Goal: Task Accomplishment & Management: Manage account settings

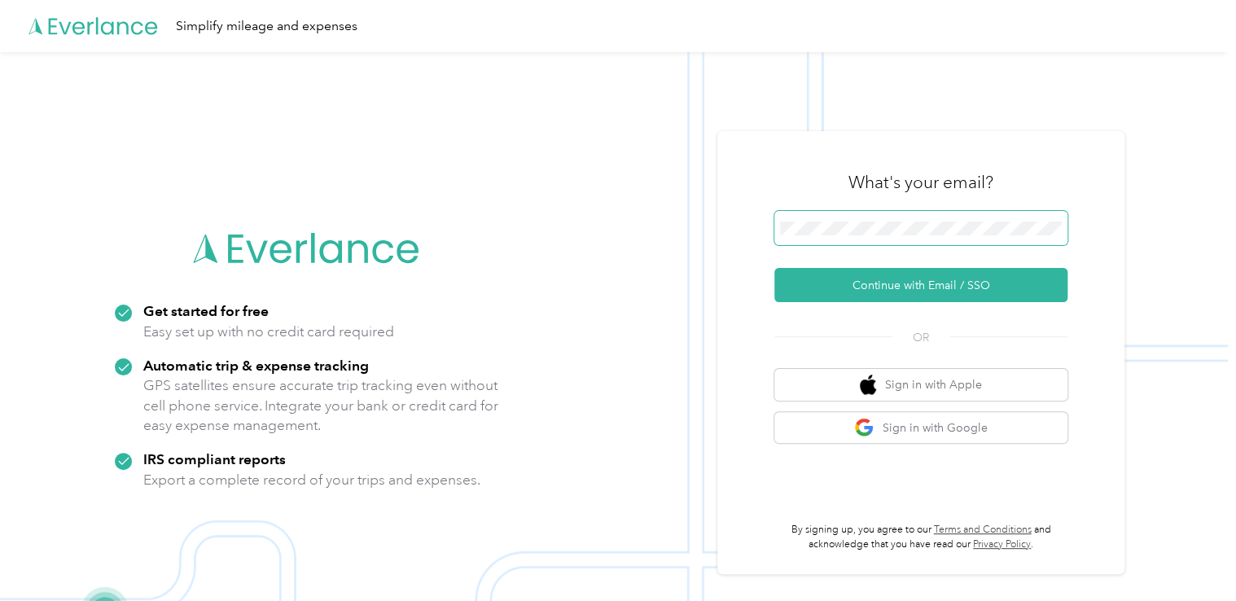
click at [774, 268] on button "Continue with Email / SSO" at bounding box center [920, 285] width 293 height 34
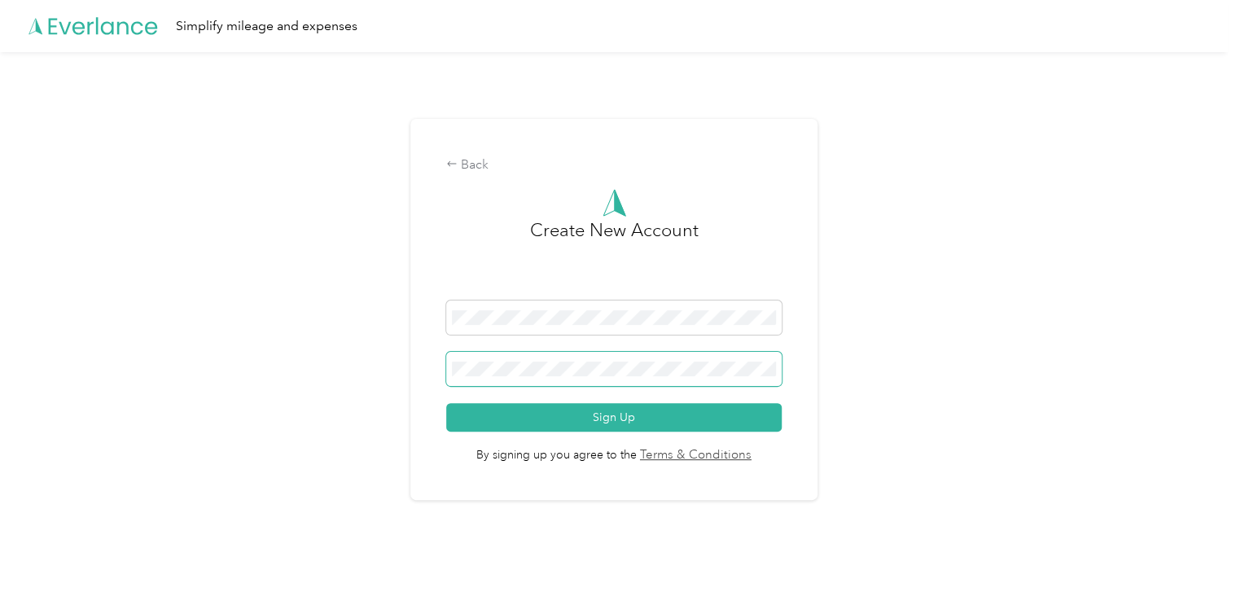
click at [446, 403] on button "Sign Up" at bounding box center [613, 417] width 335 height 28
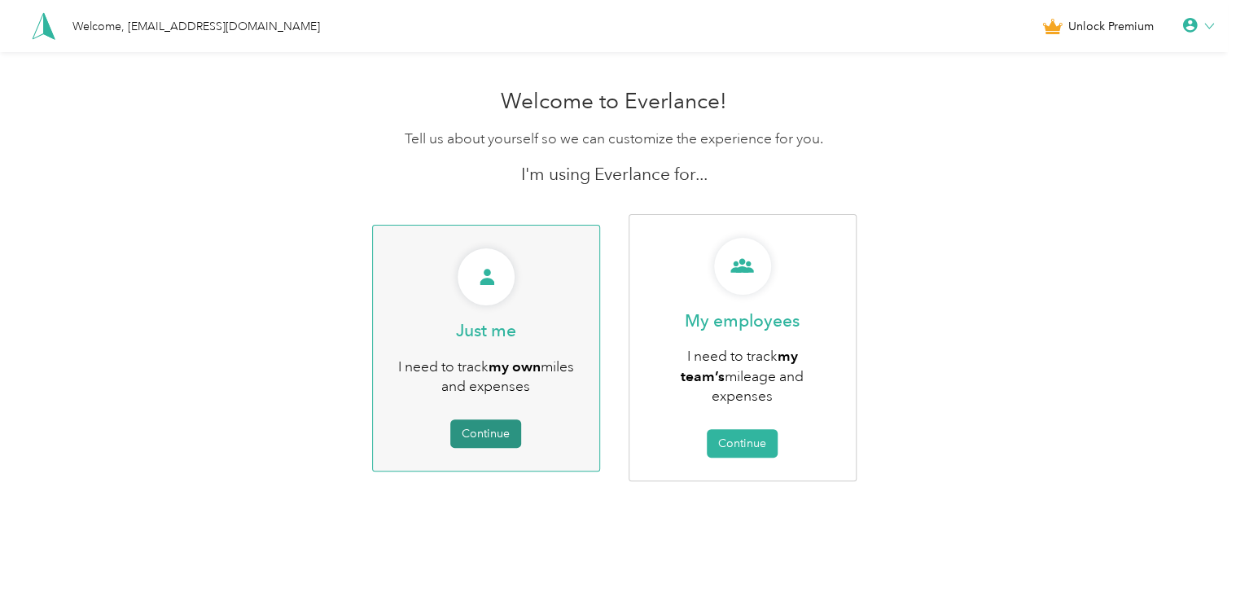
click at [502, 422] on button "Continue" at bounding box center [485, 433] width 71 height 28
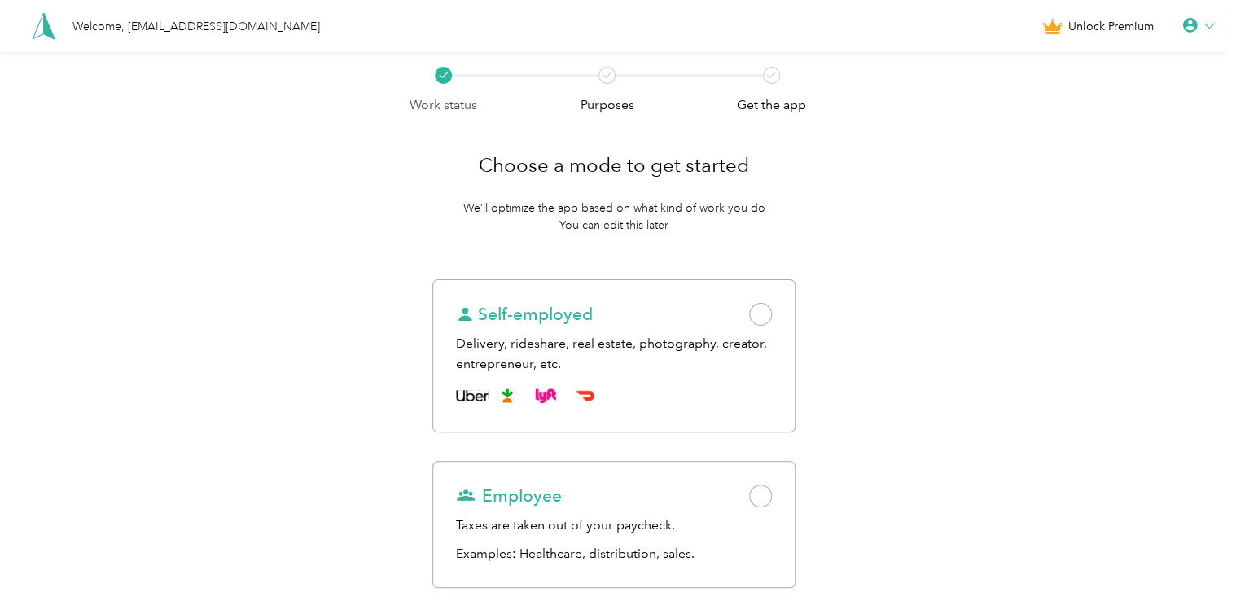
click at [1225, 26] on div "Welcome, [EMAIL_ADDRESS][DOMAIN_NAME] Unlock Premium" at bounding box center [613, 26] width 1227 height 52
click at [1214, 26] on icon at bounding box center [1209, 26] width 10 height 10
click at [950, 138] on div "Work status Purposes Get the app Choose a mode to get started We’ll optimize th…" at bounding box center [613, 408] width 1227 height 712
click at [40, 26] on icon at bounding box center [44, 26] width 24 height 28
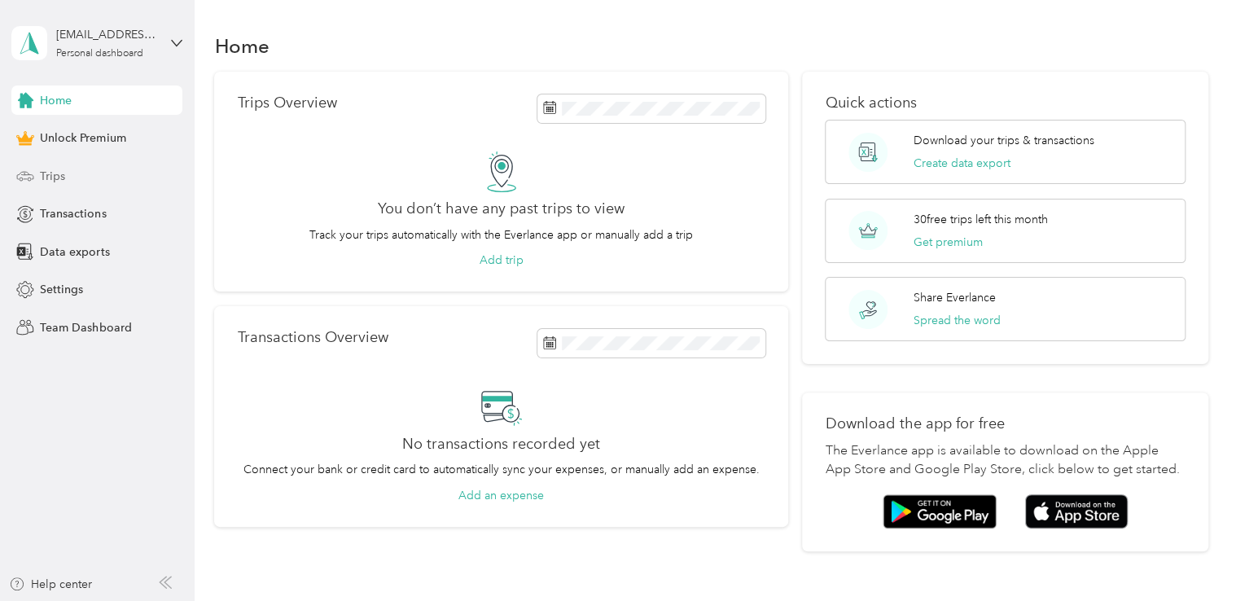
click at [71, 177] on div "Trips" at bounding box center [96, 175] width 171 height 29
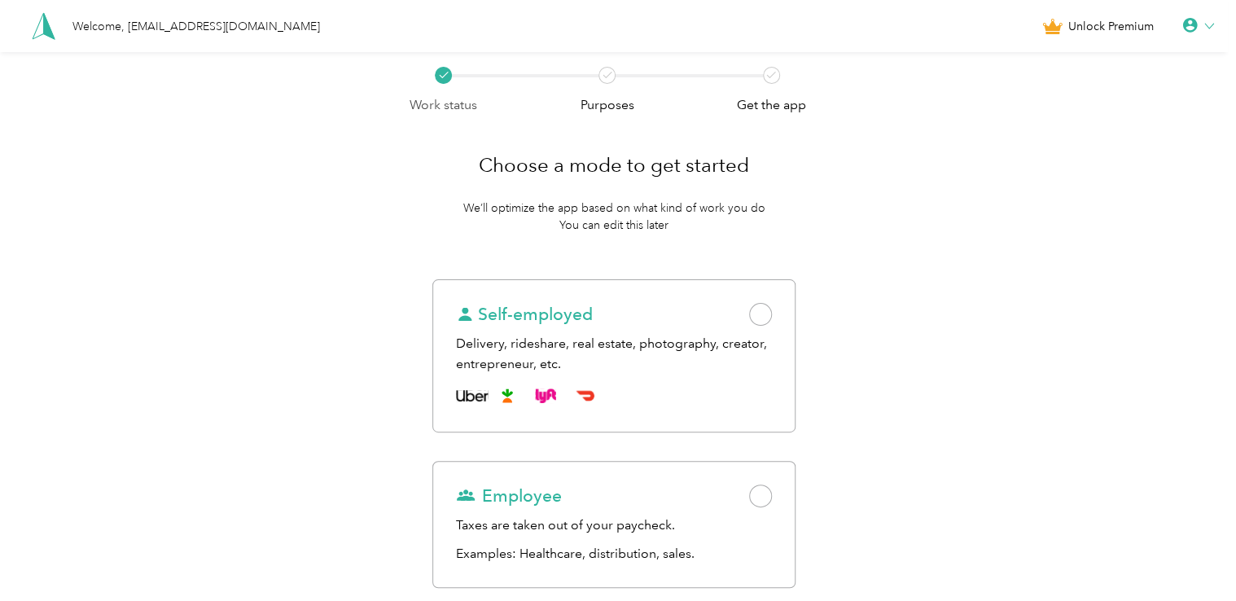
click at [1213, 25] on icon at bounding box center [1208, 26] width 9 height 5
click at [1091, 130] on div "Logout" at bounding box center [1142, 124] width 182 height 34
